Goal: Task Accomplishment & Management: Use online tool/utility

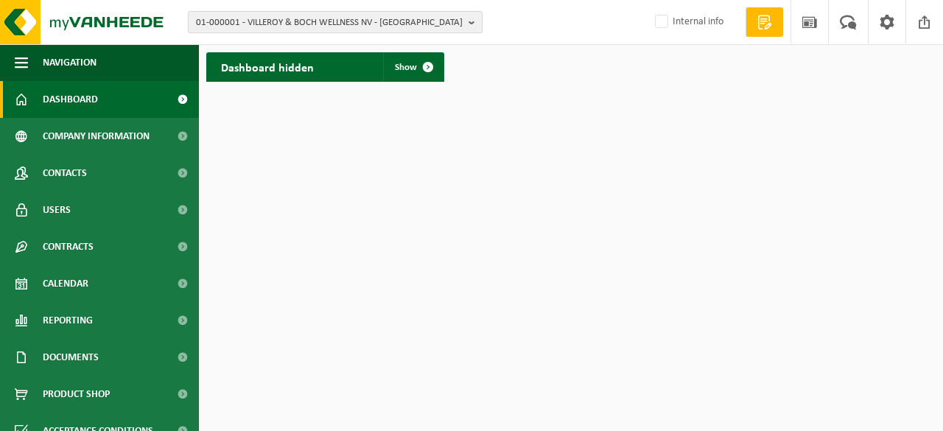
click at [461, 23] on span "01-000001 - VILLEROY & BOCH WELLNESS NV - ROESELARE" at bounding box center [329, 23] width 267 height 22
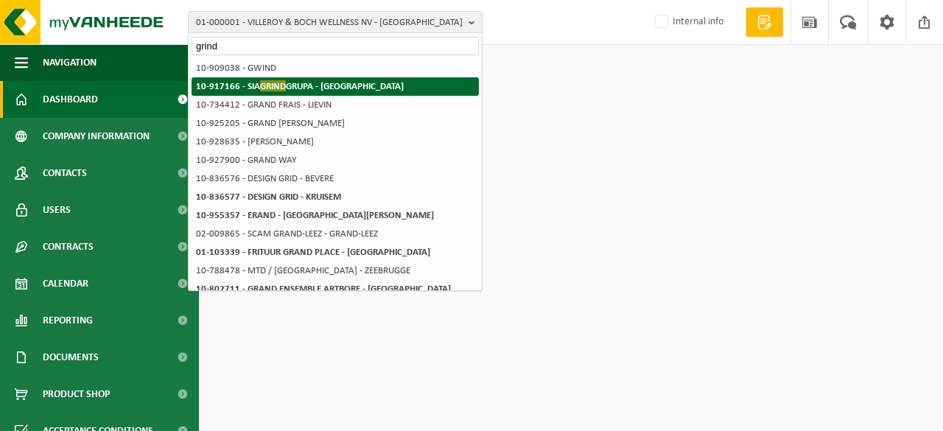
type input "grind"
click at [320, 85] on strong "10-917166 - SIA GRIND GRUPA - RIGA" at bounding box center [300, 85] width 208 height 11
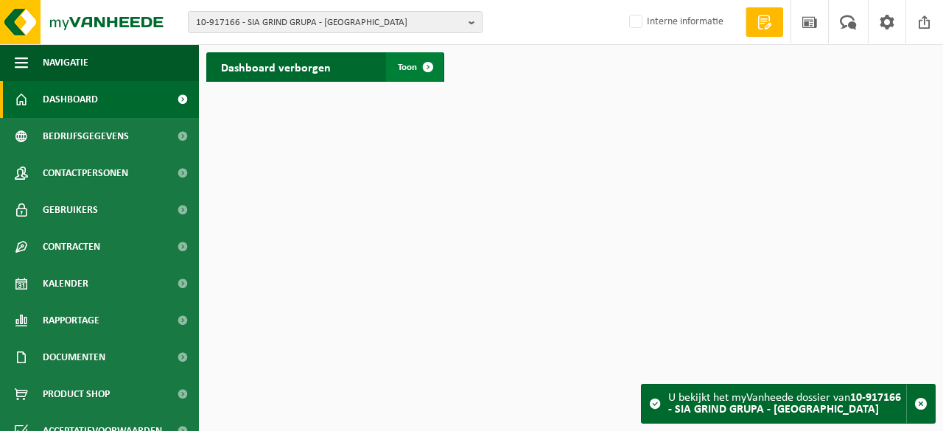
click at [428, 67] on span at bounding box center [427, 66] width 29 height 29
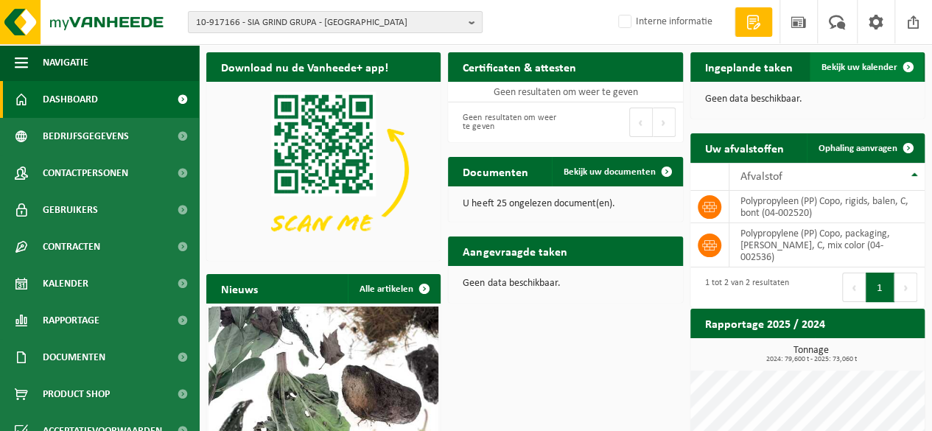
click at [846, 64] on span "Bekijk uw kalender" at bounding box center [860, 68] width 76 height 10
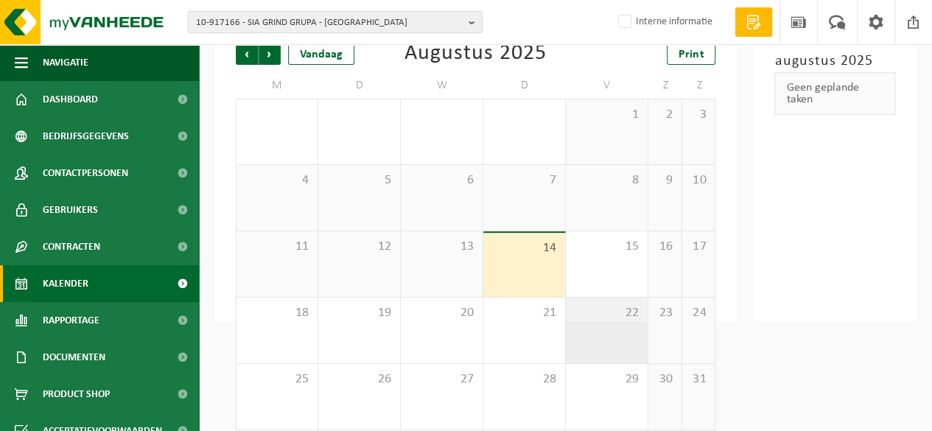
scroll to position [115, 0]
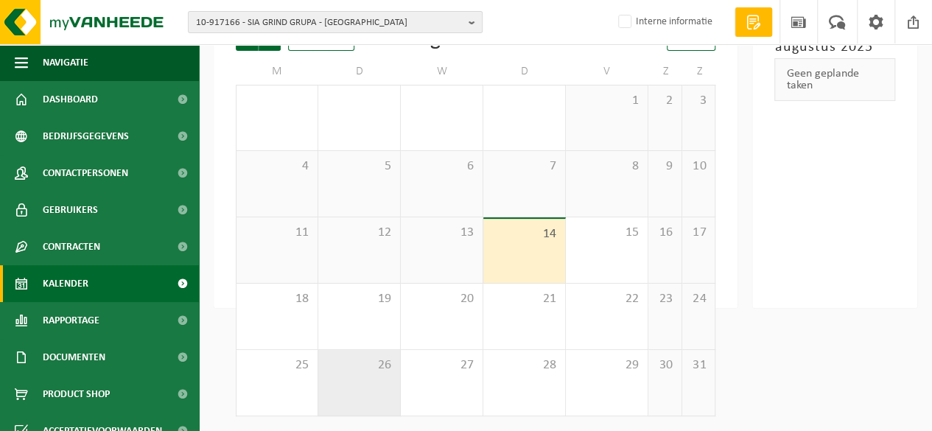
click at [368, 374] on div "26" at bounding box center [359, 383] width 82 height 66
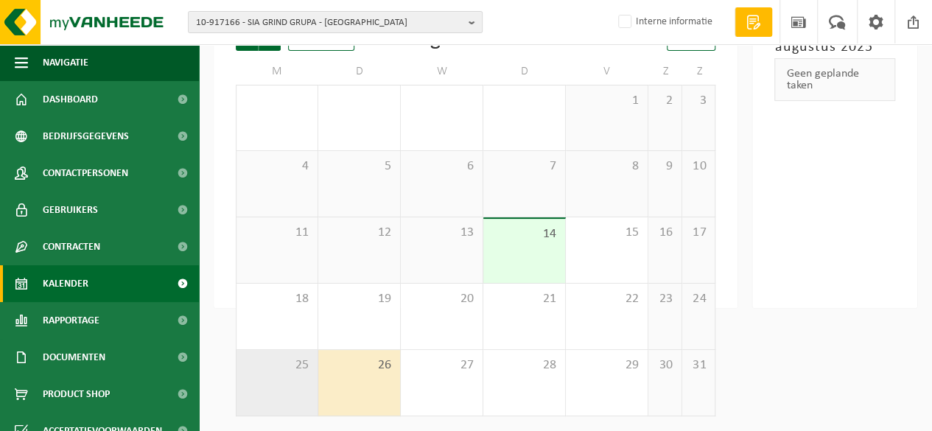
click at [304, 379] on div "25" at bounding box center [277, 383] width 81 height 66
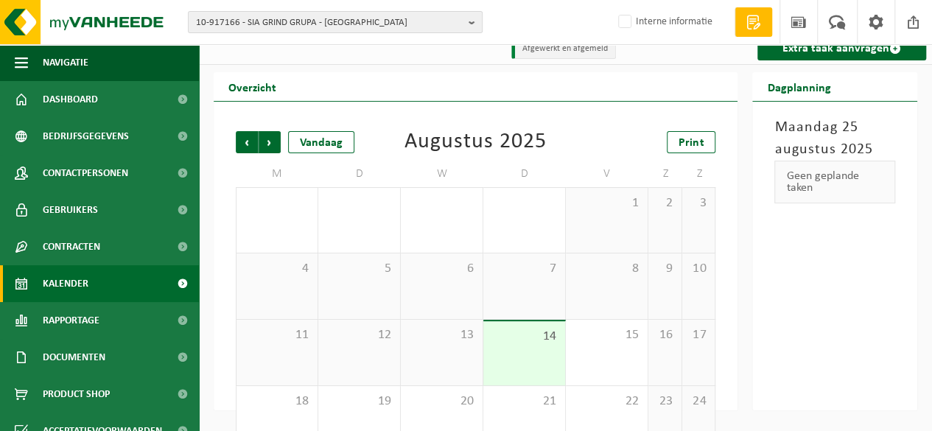
scroll to position [0, 0]
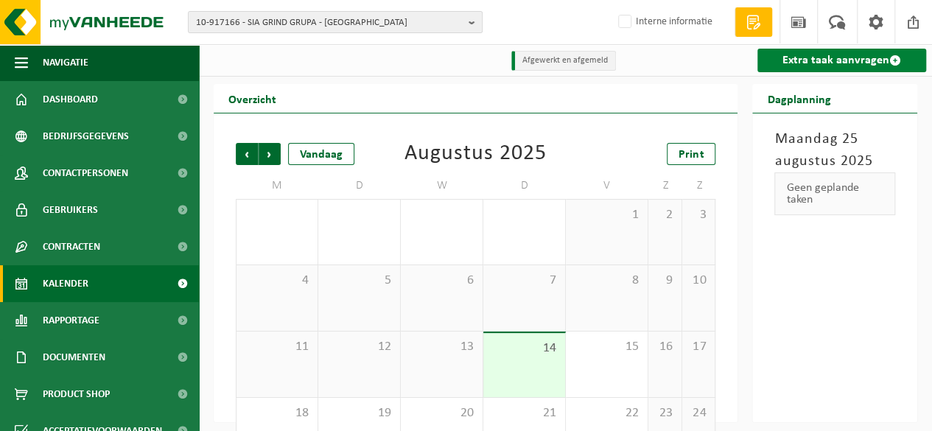
click at [816, 64] on link "Extra taak aanvragen" at bounding box center [841, 61] width 169 height 24
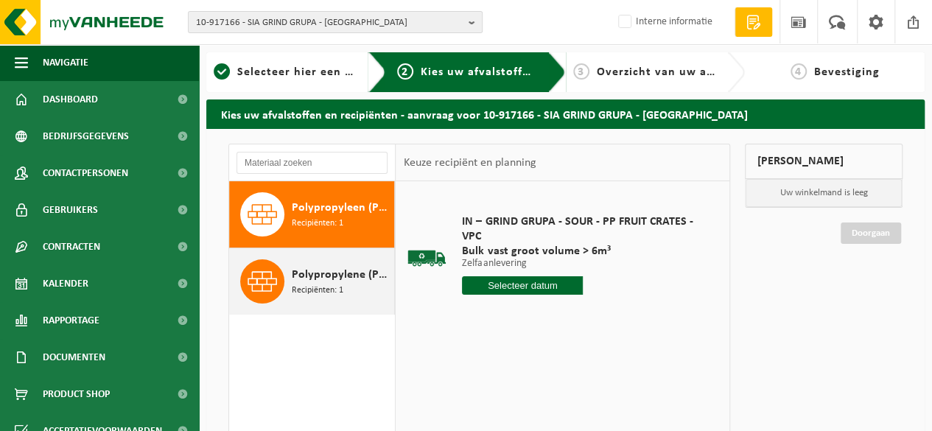
click at [326, 268] on span "Polypropylene (PP) Copo, packaging, bales, C, mix color" at bounding box center [341, 275] width 99 height 18
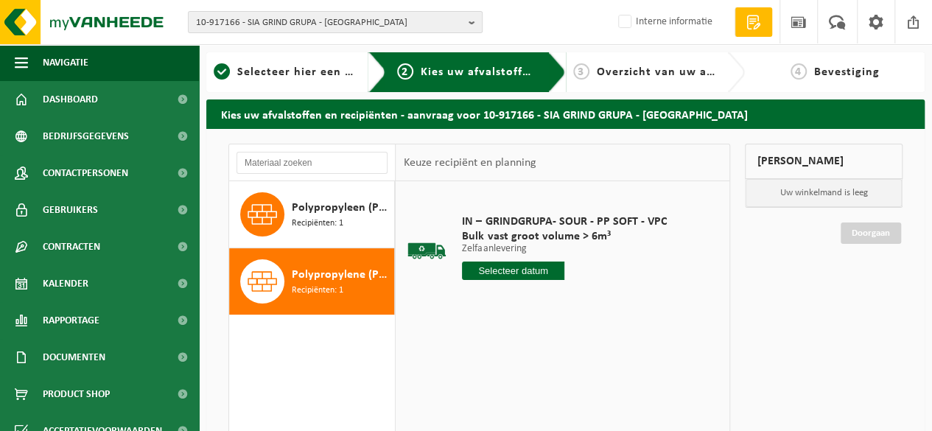
click at [510, 273] on input "text" at bounding box center [513, 271] width 102 height 18
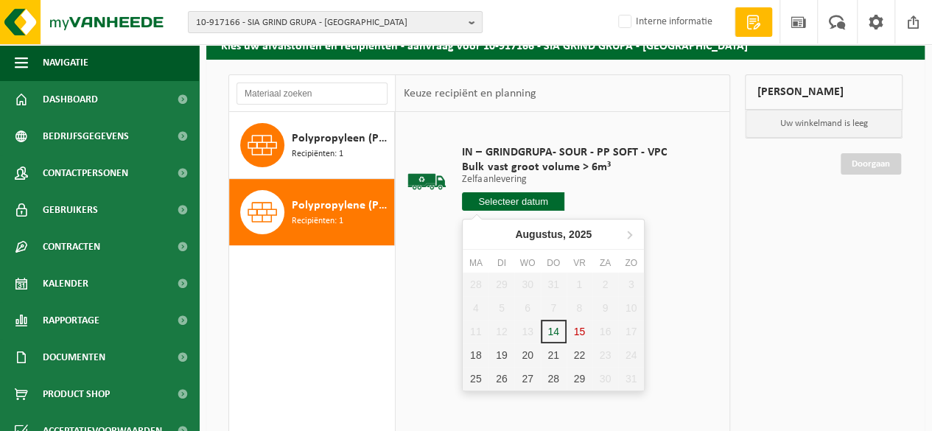
scroll to position [147, 0]
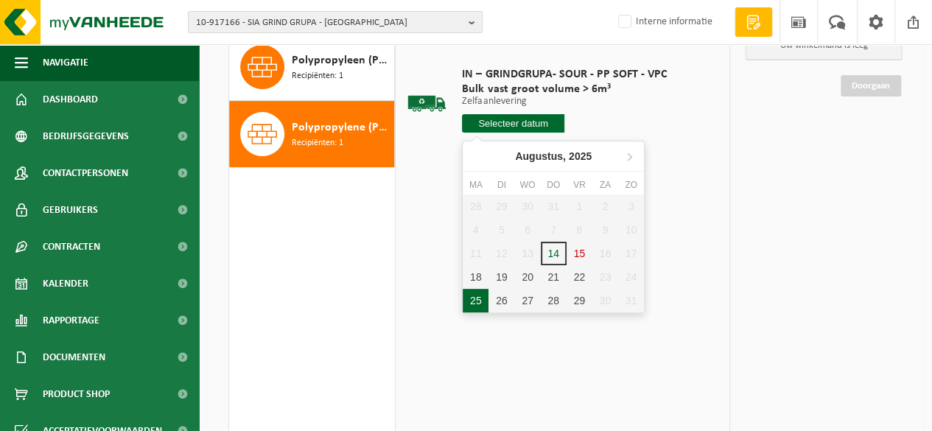
click at [480, 304] on div "25" at bounding box center [476, 301] width 26 height 24
type input "Van [DATE]"
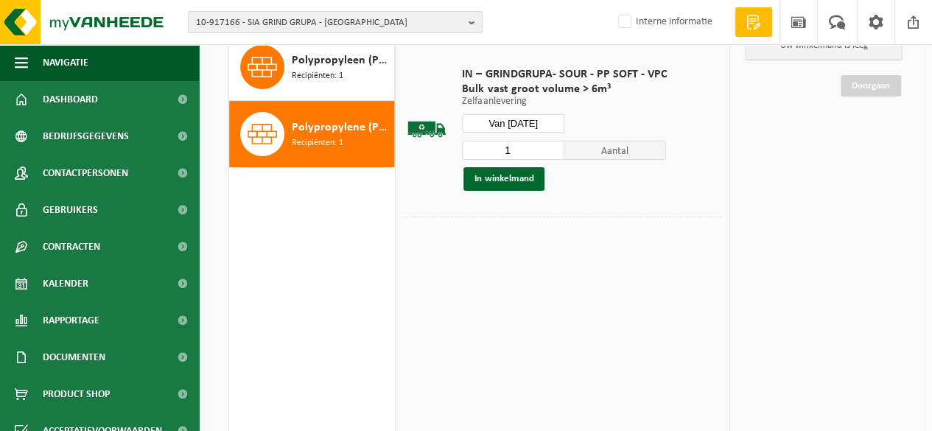
click at [539, 150] on input "1" at bounding box center [513, 150] width 102 height 19
type input "2"
click at [551, 147] on input "2" at bounding box center [513, 150] width 102 height 19
click at [505, 179] on button "In winkelmand" at bounding box center [503, 179] width 81 height 24
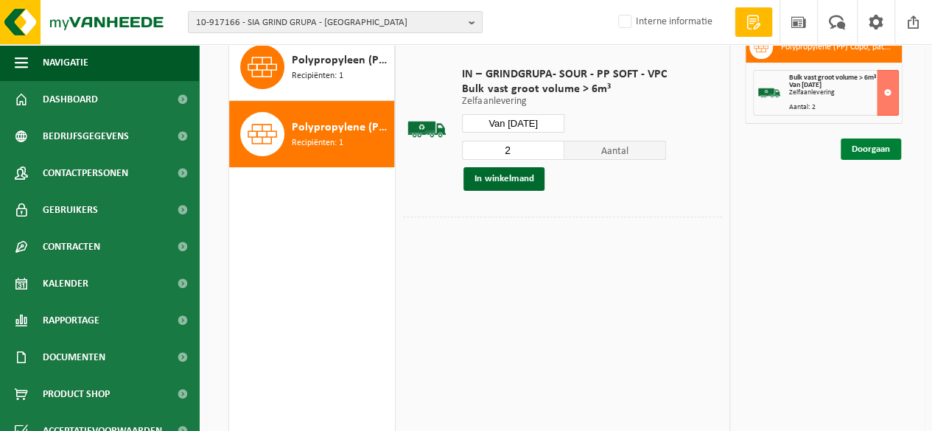
click at [866, 141] on link "Doorgaan" at bounding box center [871, 149] width 60 height 21
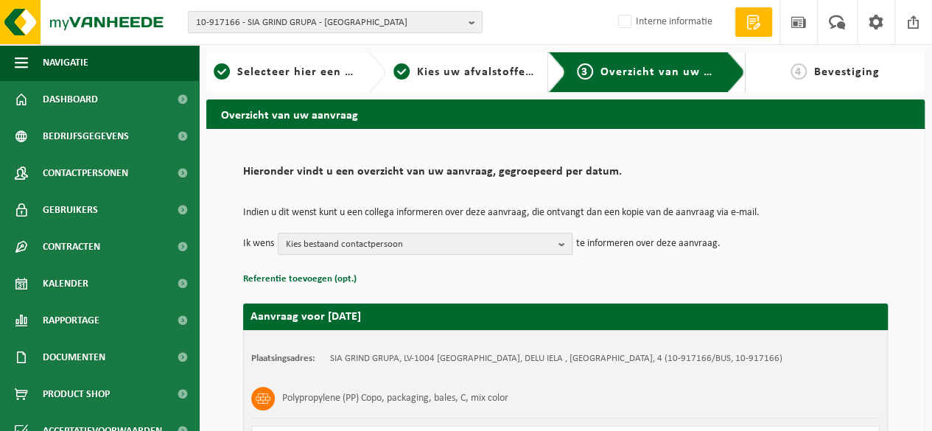
click at [563, 244] on b "button" at bounding box center [564, 244] width 13 height 21
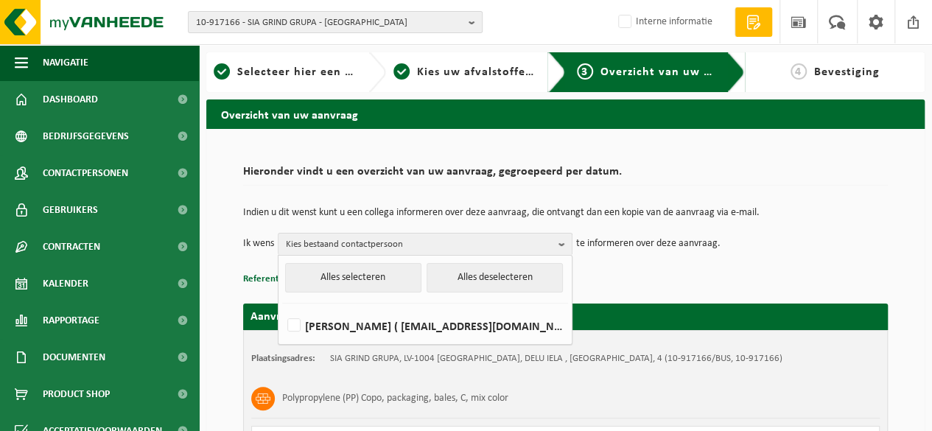
click at [631, 273] on p "Referentie toevoegen (opt.)" at bounding box center [565, 279] width 645 height 19
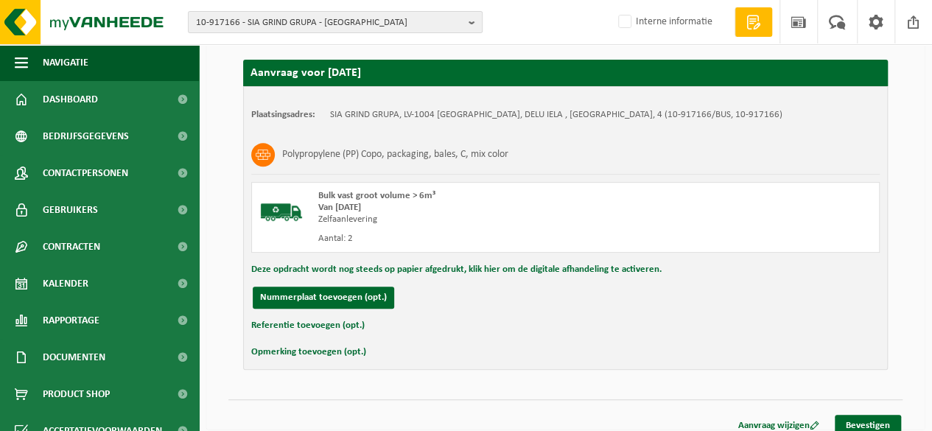
scroll to position [255, 0]
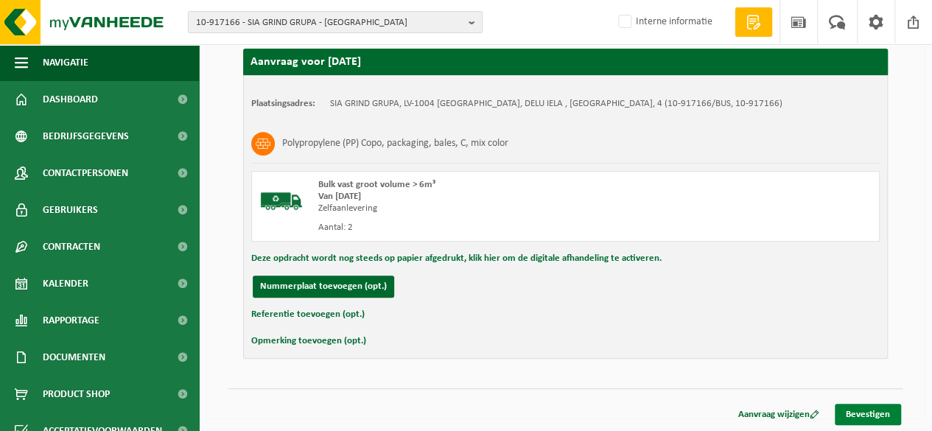
click at [875, 410] on link "Bevestigen" at bounding box center [868, 414] width 66 height 21
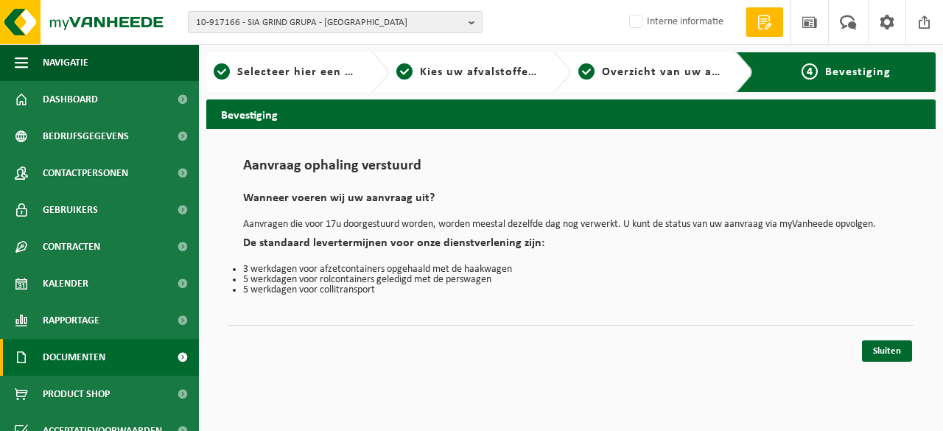
scroll to position [91, 0]
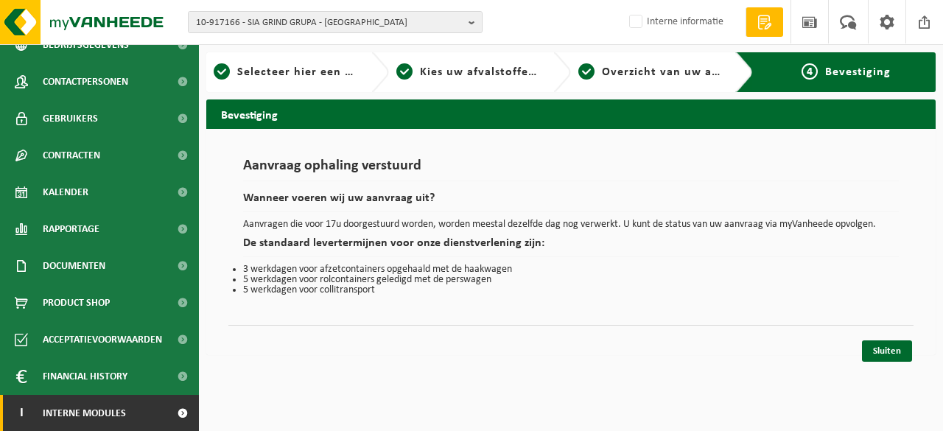
click at [171, 413] on span at bounding box center [182, 413] width 33 height 37
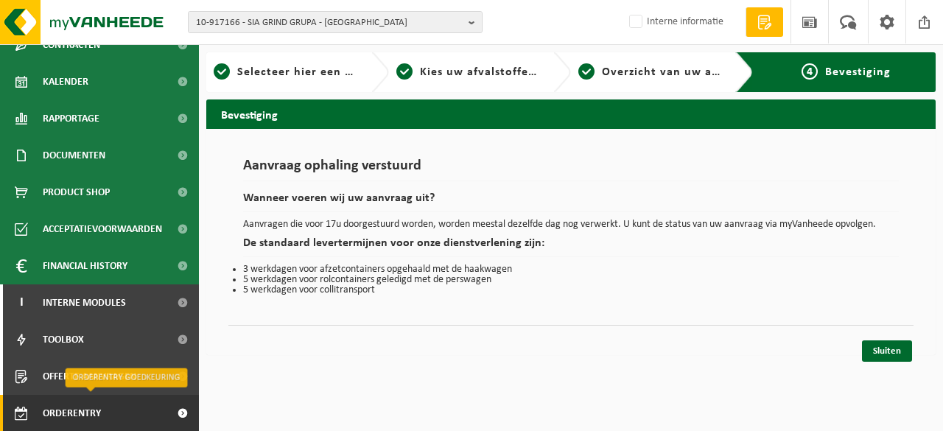
click at [122, 416] on span "Orderentry Goedkeuring" at bounding box center [105, 413] width 124 height 37
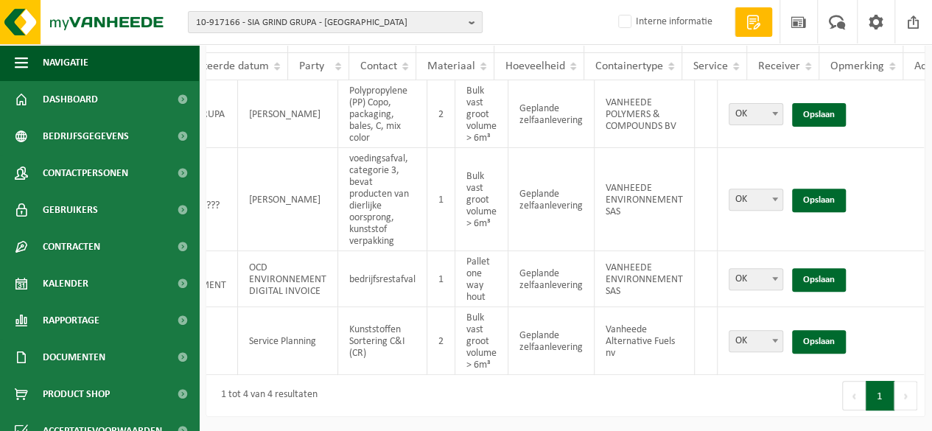
scroll to position [0, 211]
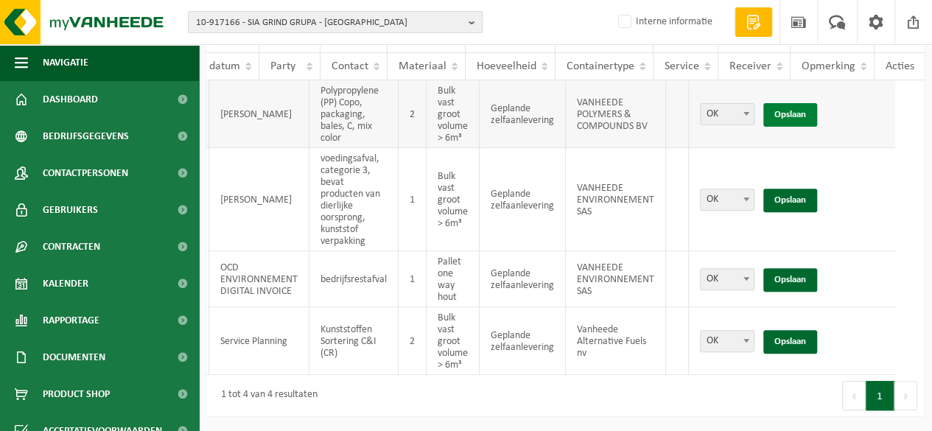
click at [780, 105] on link "Opslaan" at bounding box center [790, 115] width 54 height 24
